Goal: Find specific page/section: Find specific page/section

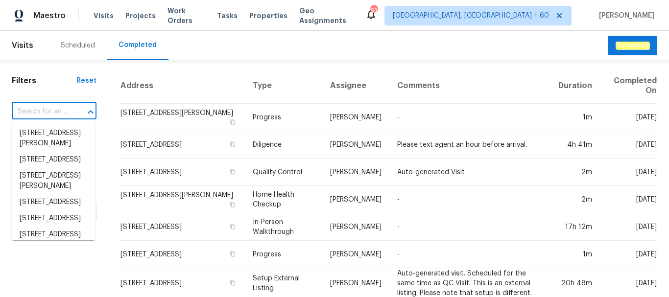
click at [50, 109] on input "text" at bounding box center [40, 111] width 57 height 15
paste input "[STREET_ADDRESS]"
type input "[STREET_ADDRESS]"
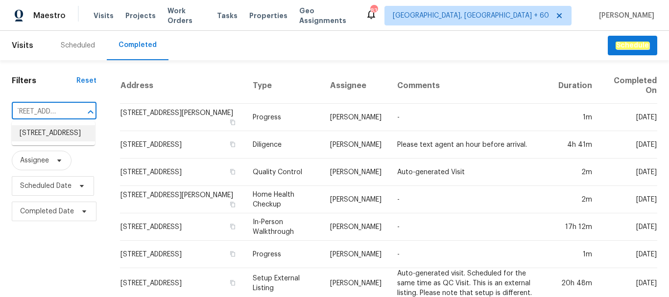
click at [46, 134] on li "[STREET_ADDRESS]" at bounding box center [53, 133] width 83 height 16
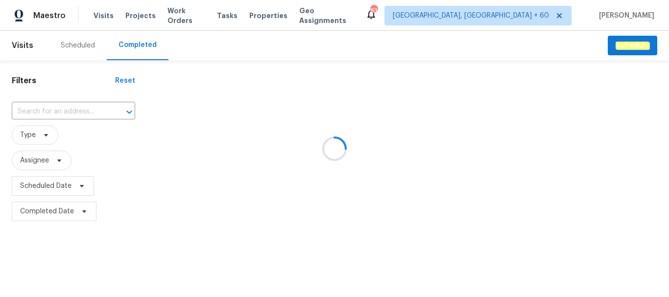
type input "[STREET_ADDRESS]"
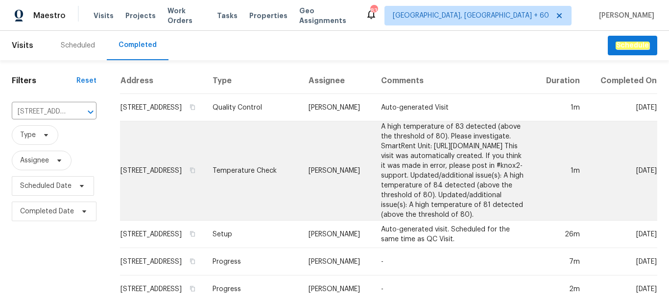
scroll to position [86, 0]
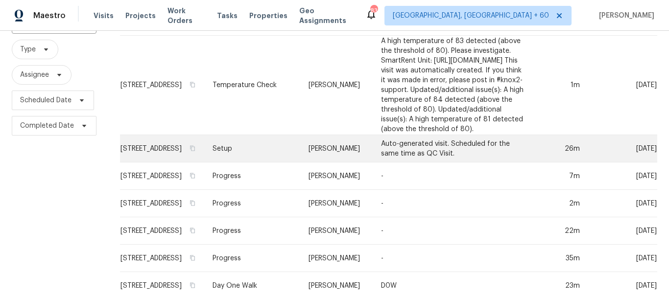
click at [301, 138] on td "[PERSON_NAME]" at bounding box center [337, 148] width 72 height 27
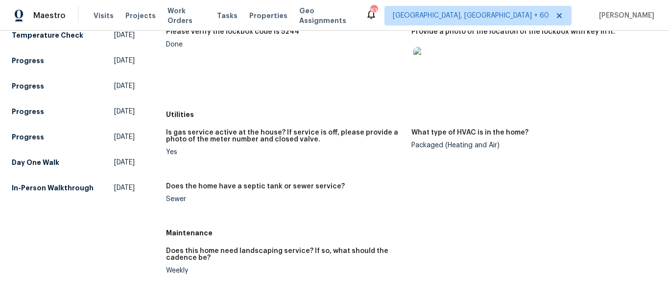
scroll to position [146, 0]
click at [25, 187] on h5 "In-Person Walkthrough" at bounding box center [53, 188] width 82 height 10
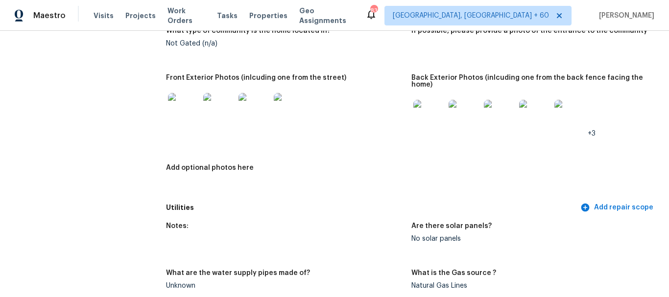
scroll to position [501, 0]
click at [448, 102] on img at bounding box center [463, 114] width 31 height 31
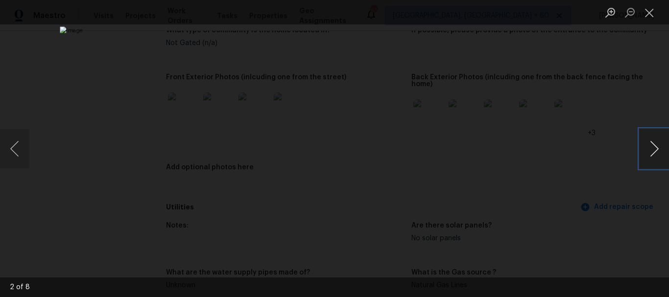
click at [651, 140] on button "Next image" at bounding box center [653, 148] width 29 height 39
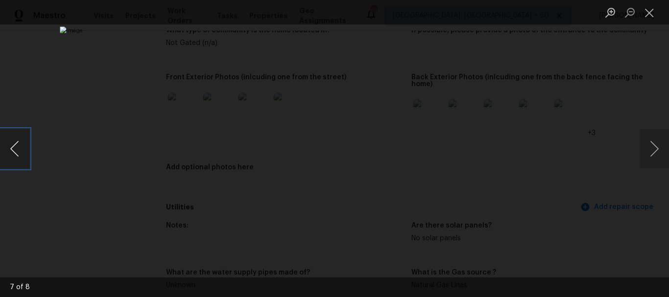
click at [17, 156] on button "Previous image" at bounding box center [14, 148] width 29 height 39
click at [649, 15] on button "Close lightbox" at bounding box center [649, 12] width 20 height 17
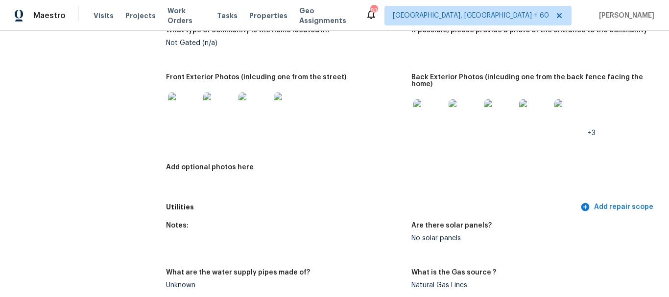
click at [414, 118] on img at bounding box center [428, 114] width 31 height 31
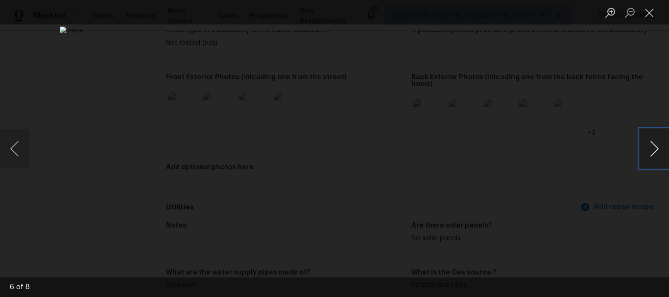
click at [653, 144] on button "Next image" at bounding box center [653, 148] width 29 height 39
click at [651, 22] on li "Lightbox" at bounding box center [649, 12] width 20 height 24
click at [651, 16] on button "Close lightbox" at bounding box center [649, 12] width 20 height 17
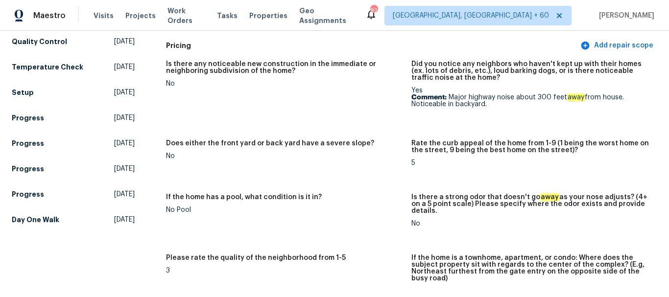
scroll to position [323, 0]
